Goal: Transaction & Acquisition: Purchase product/service

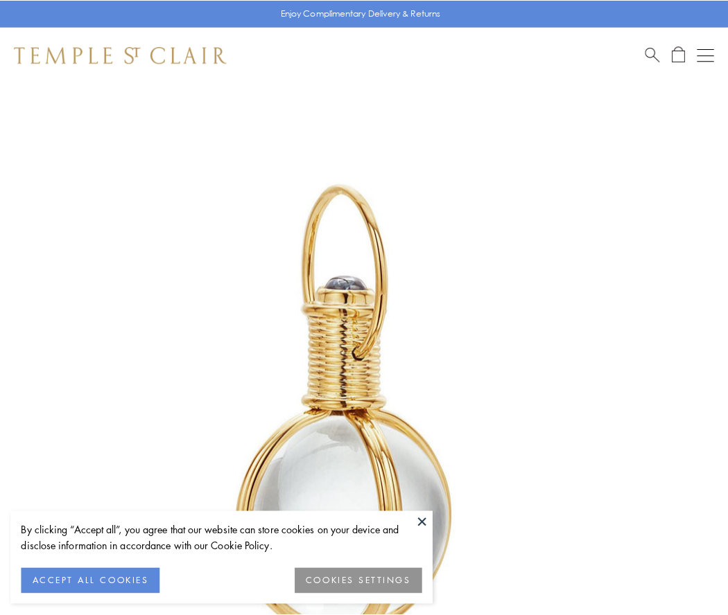
scroll to position [362, 0]
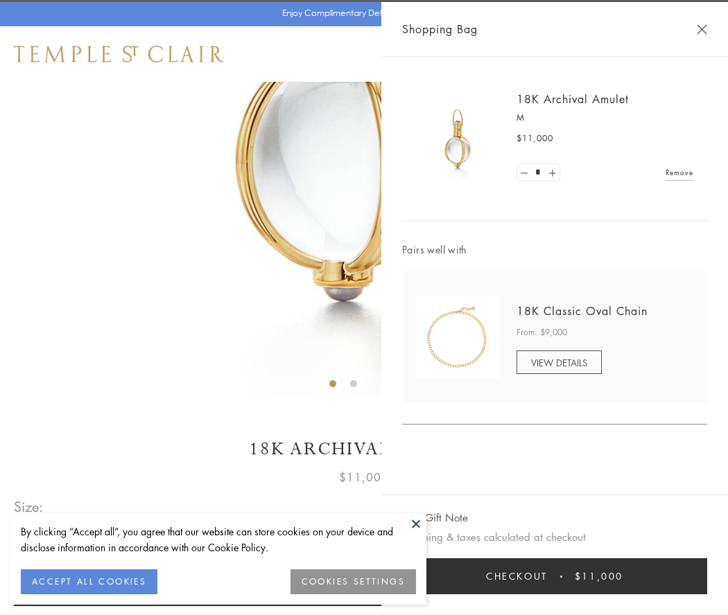
click at [554, 577] on button "Checkout $11,000" at bounding box center [554, 577] width 305 height 36
